Goal: Transaction & Acquisition: Book appointment/travel/reservation

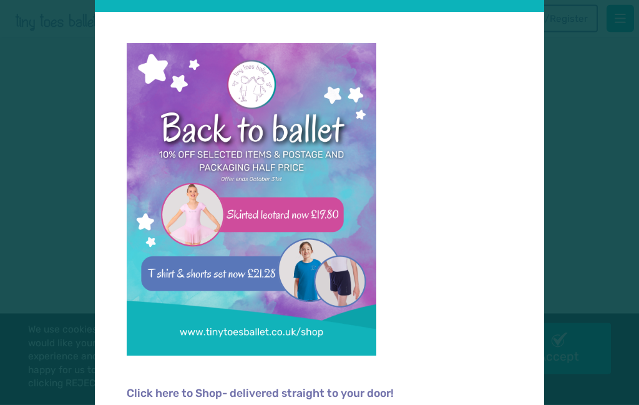
scroll to position [41, 0]
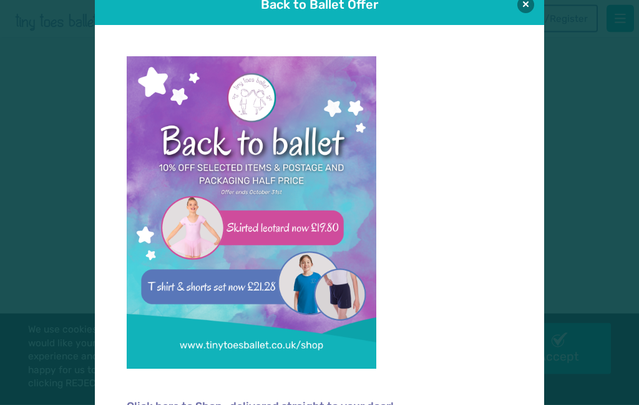
click at [531, 10] on button at bounding box center [526, 5] width 17 height 17
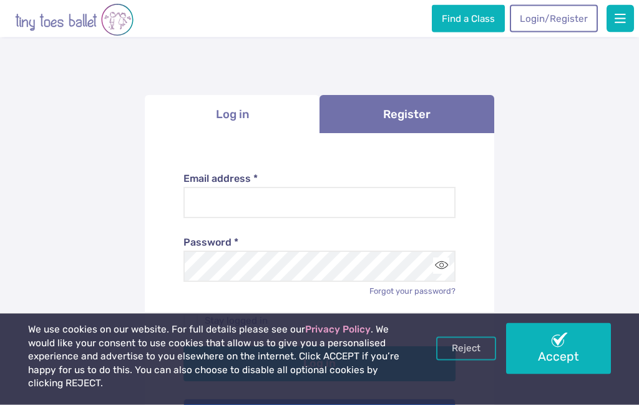
scroll to position [28, 0]
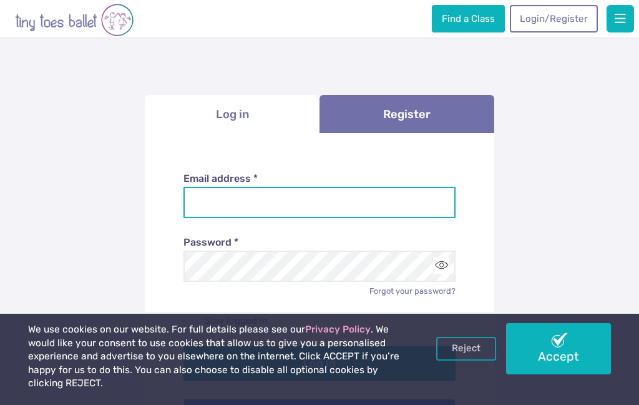
click at [422, 203] on input "Email address *" at bounding box center [320, 202] width 273 height 31
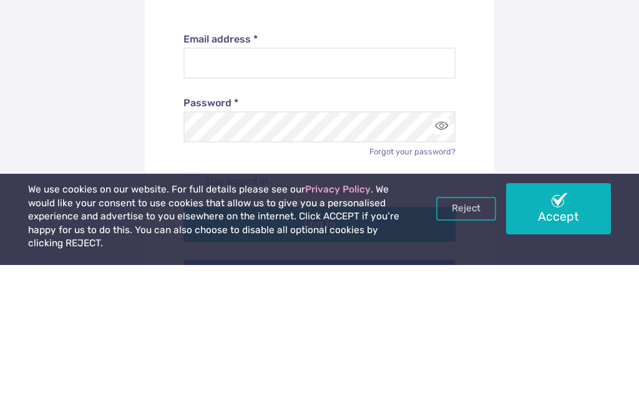
scroll to position [168, 0]
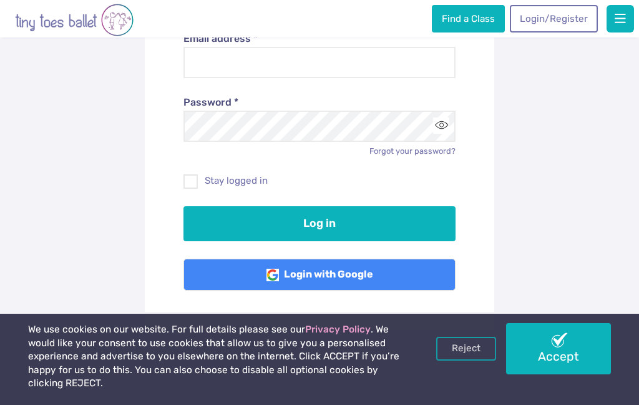
click at [465, 360] on link "Reject" at bounding box center [466, 349] width 60 height 24
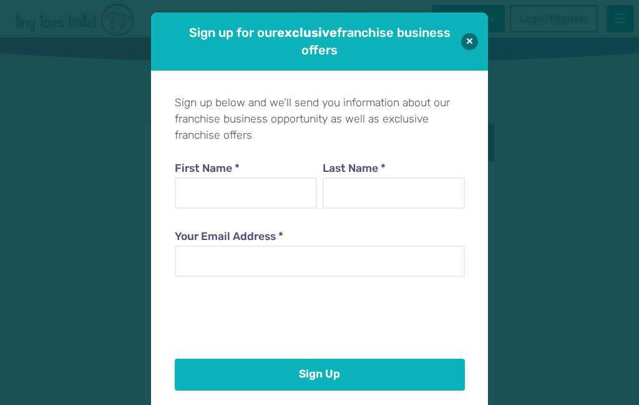
click at [471, 43] on button at bounding box center [469, 41] width 17 height 17
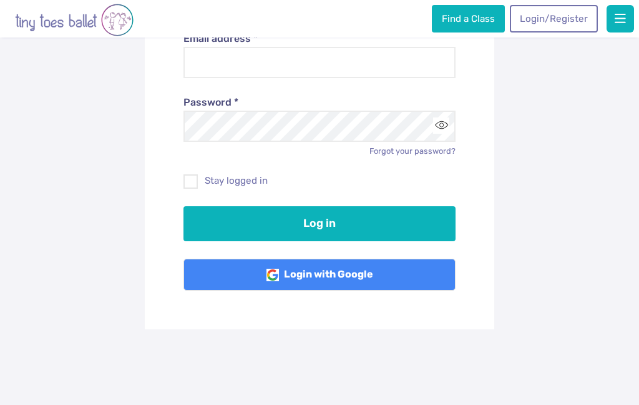
scroll to position [26, 0]
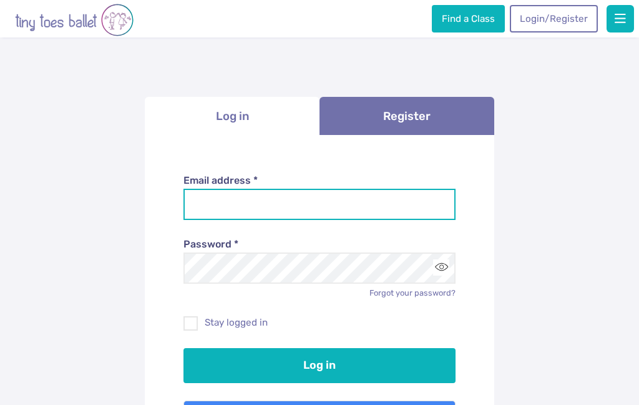
click at [355, 202] on input "Email address *" at bounding box center [320, 204] width 273 height 31
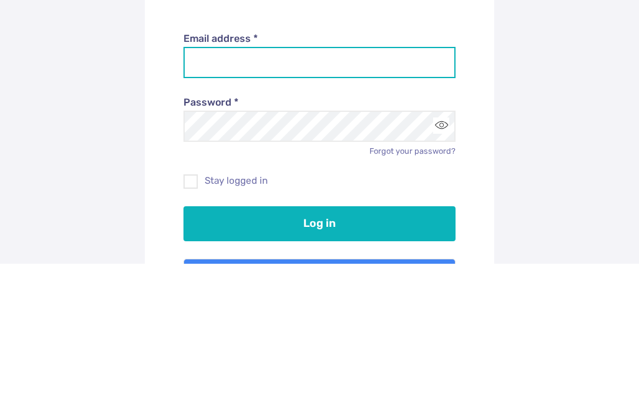
type input "**********"
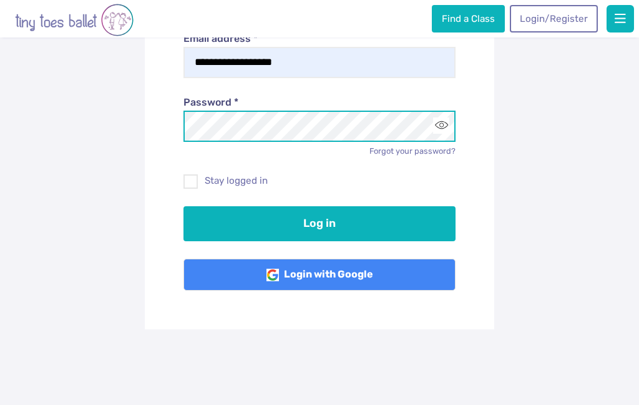
scroll to position [167, 0]
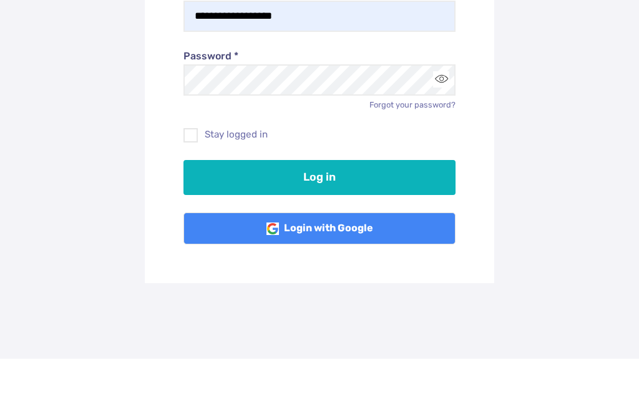
click at [267, 175] on label "Stay logged in" at bounding box center [320, 181] width 273 height 13
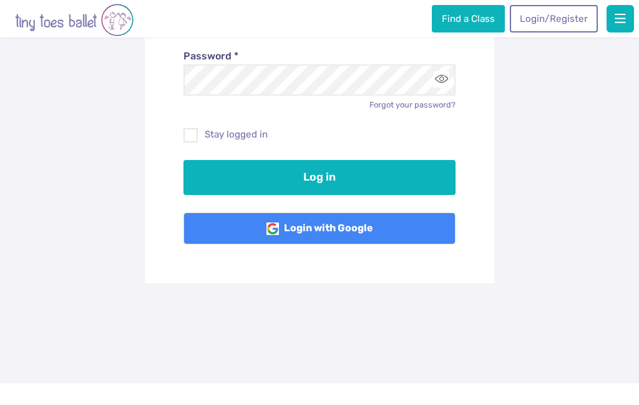
click at [376, 176] on button "Log in" at bounding box center [320, 177] width 273 height 35
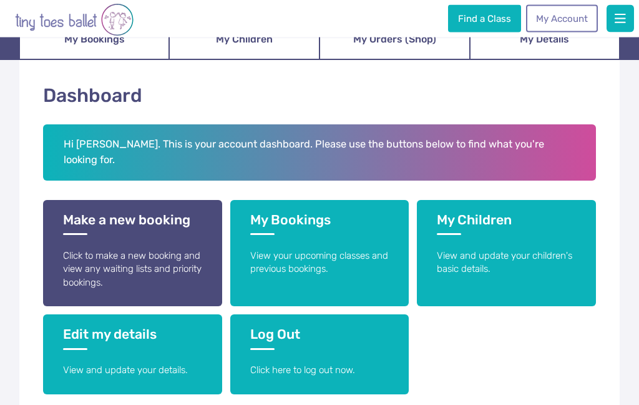
scroll to position [129, 0]
click at [172, 220] on link "Make a new booking Click to make a new booking and view any waiting lists and p…" at bounding box center [132, 253] width 179 height 106
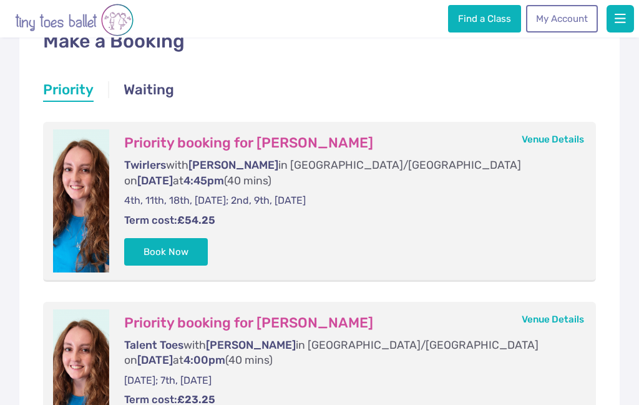
scroll to position [190, 0]
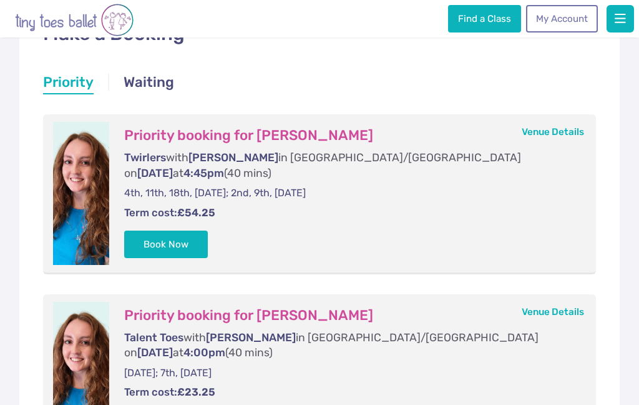
click at [151, 209] on form "Priority booking for Kennedy Gough Twirlers with Miss Gaby in Porthcawl/Cornell…" at bounding box center [347, 193] width 477 height 143
click at [147, 230] on button "Book Now" at bounding box center [166, 243] width 84 height 27
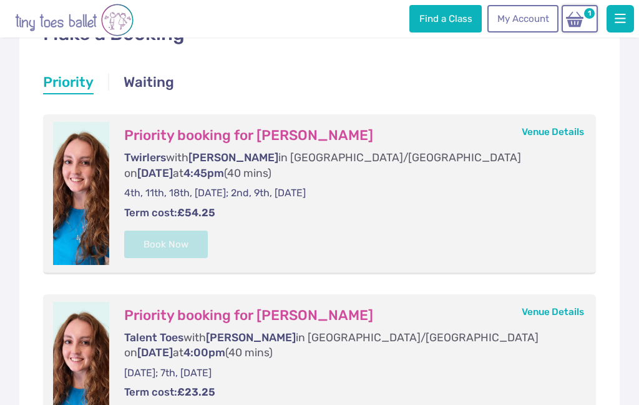
click at [587, 14] on span "1" at bounding box center [590, 13] width 14 height 14
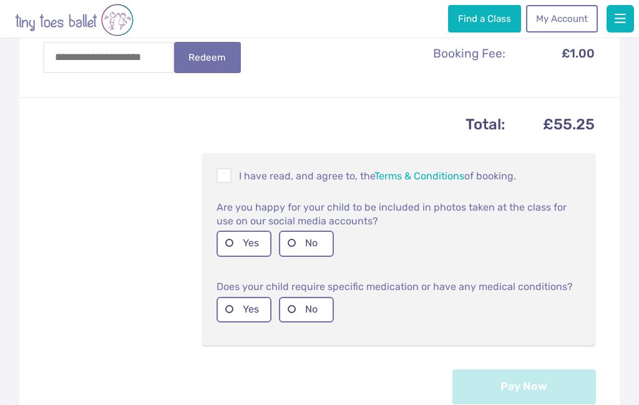
scroll to position [423, 0]
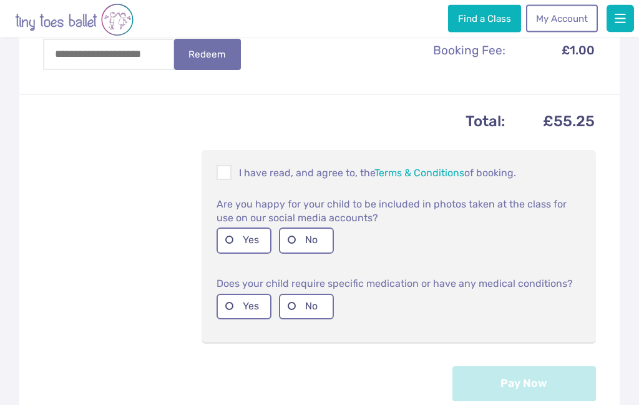
click at [225, 177] on span at bounding box center [225, 175] width 14 height 12
click at [314, 241] on label "No" at bounding box center [306, 240] width 55 height 26
click at [318, 310] on label "No" at bounding box center [306, 306] width 55 height 26
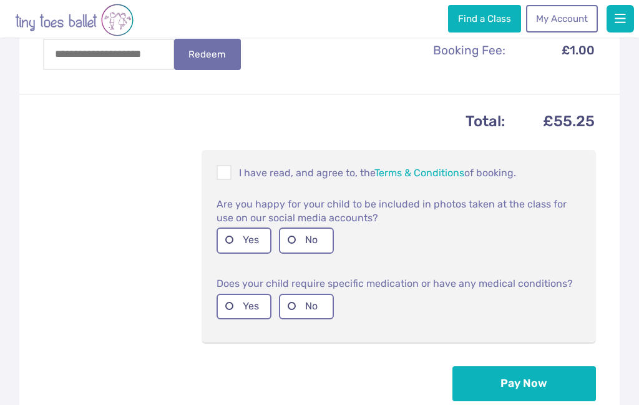
click at [561, 383] on button "Pay Now" at bounding box center [525, 383] width 144 height 35
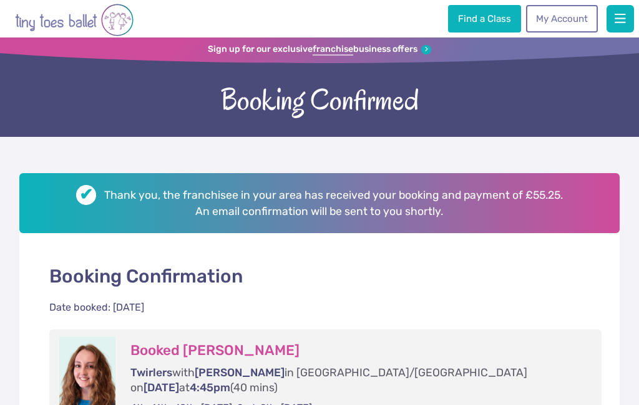
click at [573, 16] on link "My Account" at bounding box center [561, 18] width 71 height 27
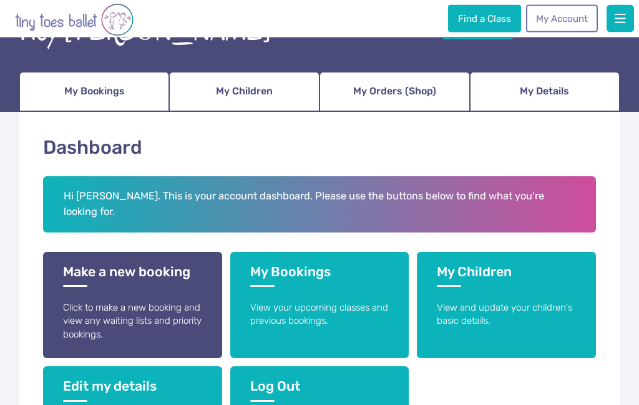
scroll to position [79, 0]
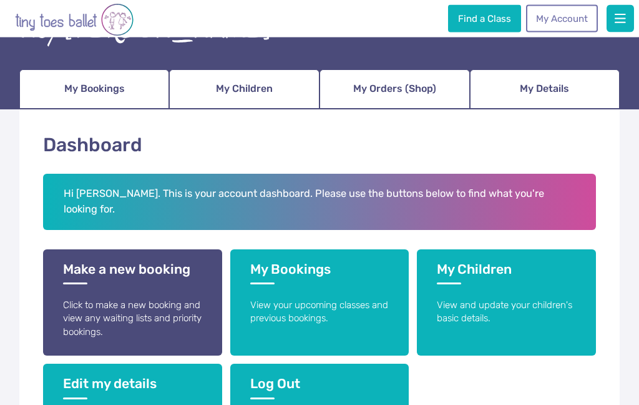
click at [278, 86] on link "My Children" at bounding box center [244, 90] width 150 height 40
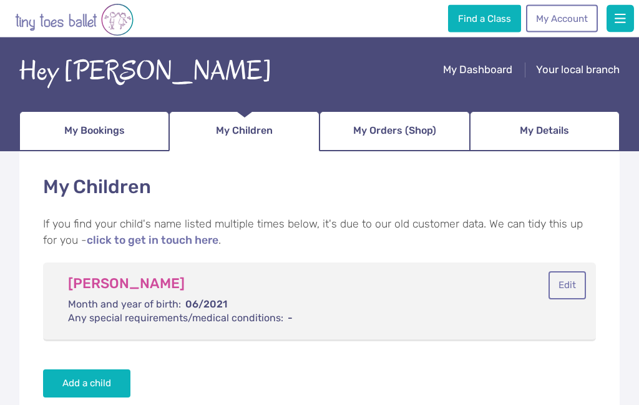
scroll to position [39, 0]
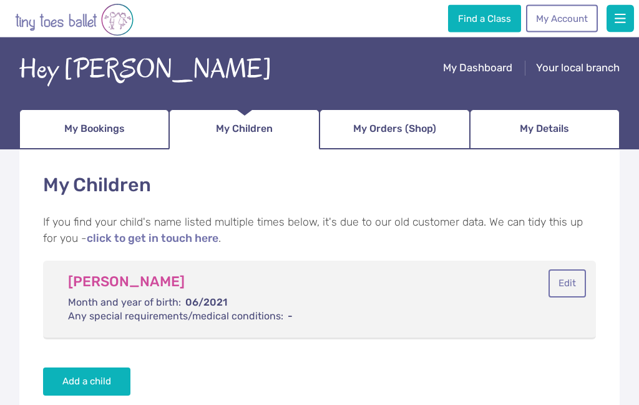
click at [421, 129] on span "My Orders (Shop)" at bounding box center [394, 129] width 83 height 20
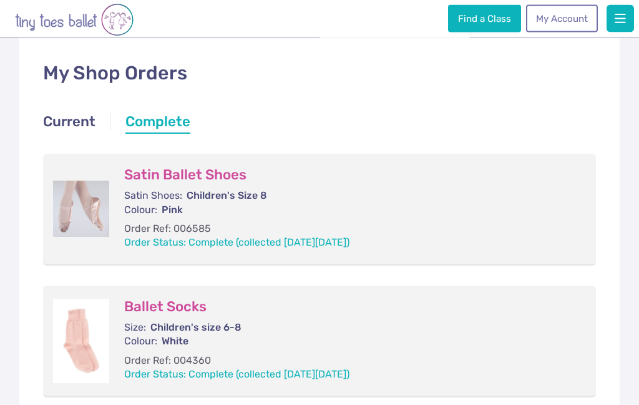
scroll to position [151, 0]
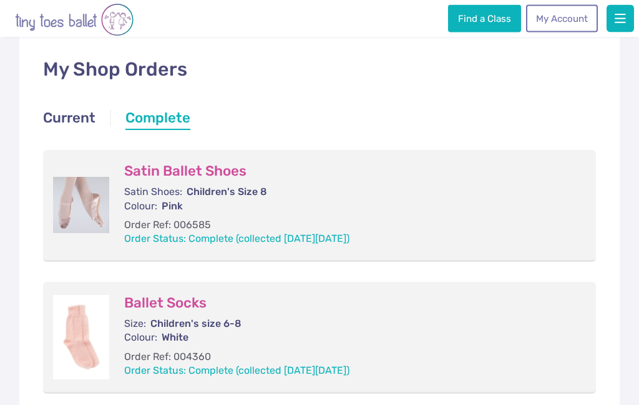
click at [74, 114] on link "Current" at bounding box center [69, 120] width 52 height 22
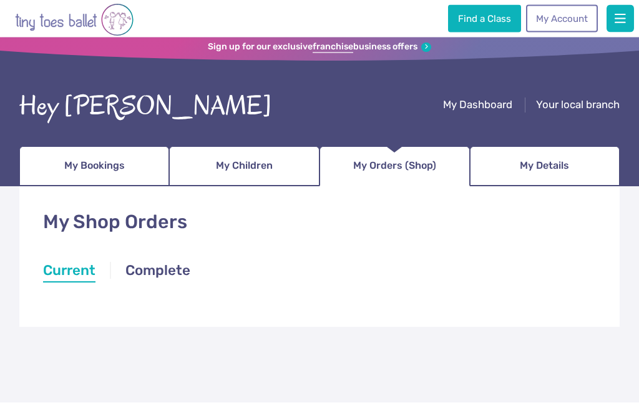
scroll to position [0, 0]
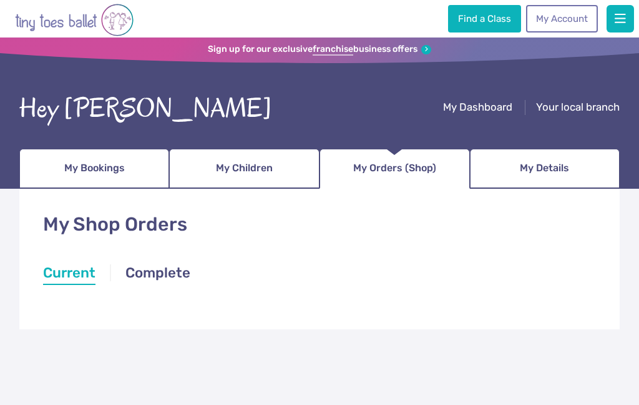
click at [565, 172] on span "My Details" at bounding box center [544, 168] width 49 height 20
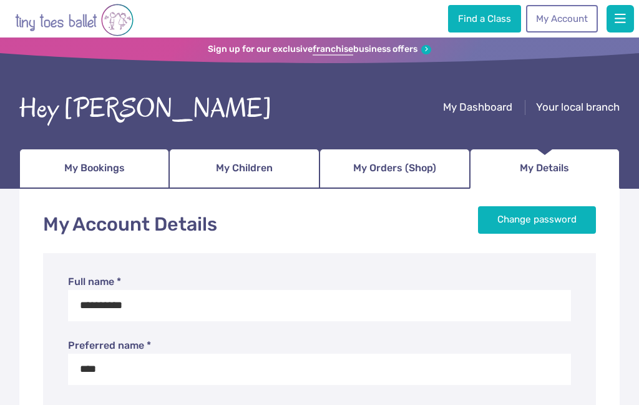
click at [91, 104] on div "Hey [PERSON_NAME]" at bounding box center [145, 108] width 253 height 39
click at [491, 101] on span "My Dashboard" at bounding box center [477, 107] width 69 height 12
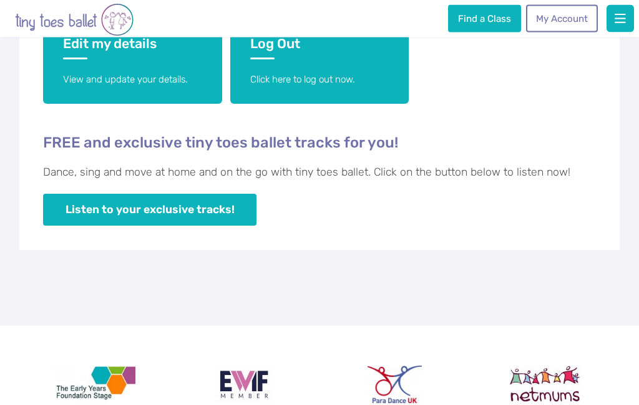
scroll to position [420, 0]
